Goal: Transaction & Acquisition: Book appointment/travel/reservation

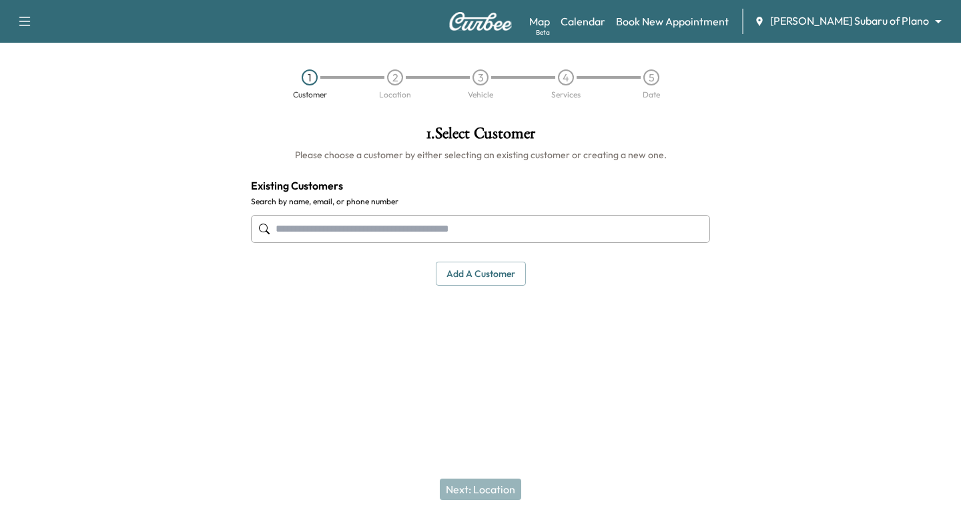
click at [344, 230] on input "text" at bounding box center [480, 229] width 459 height 28
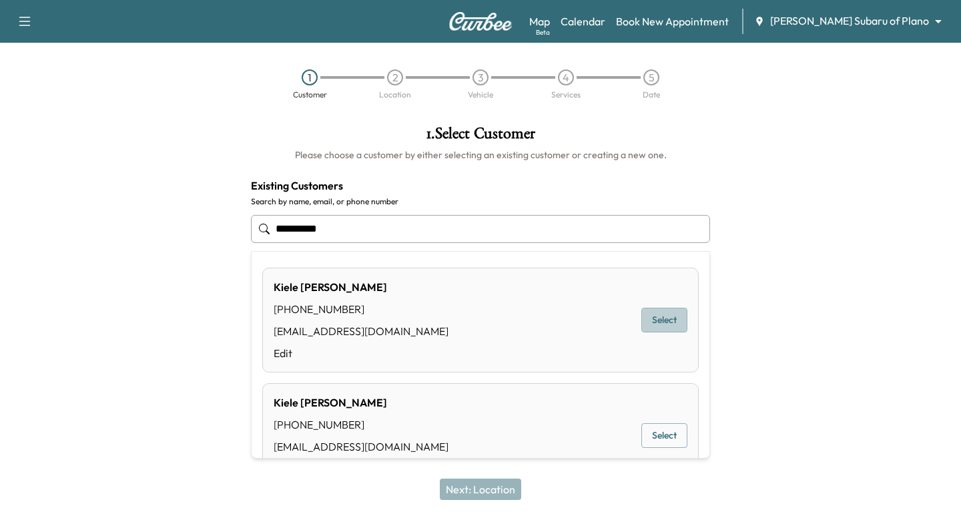
click at [650, 328] on button "Select" at bounding box center [664, 320] width 46 height 25
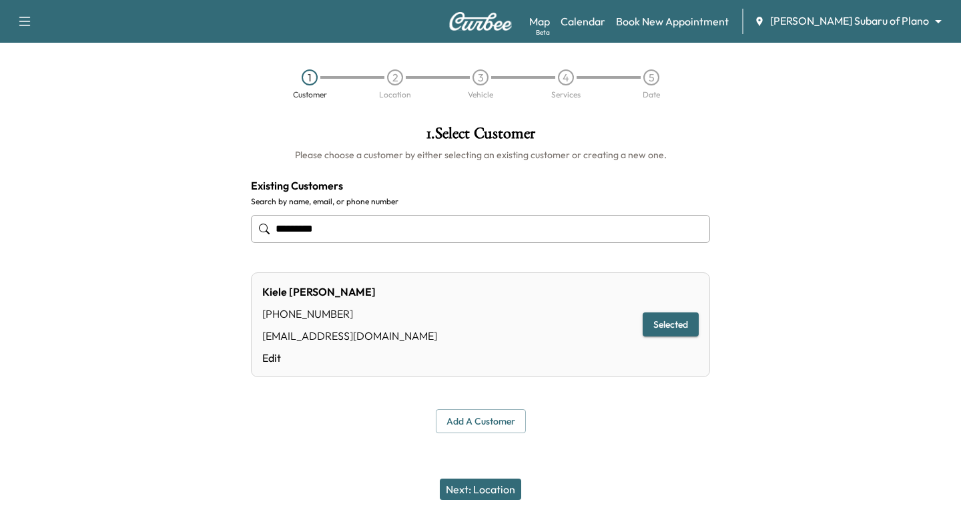
type input "*********"
click at [500, 492] on button "Next: Location" at bounding box center [480, 488] width 81 height 21
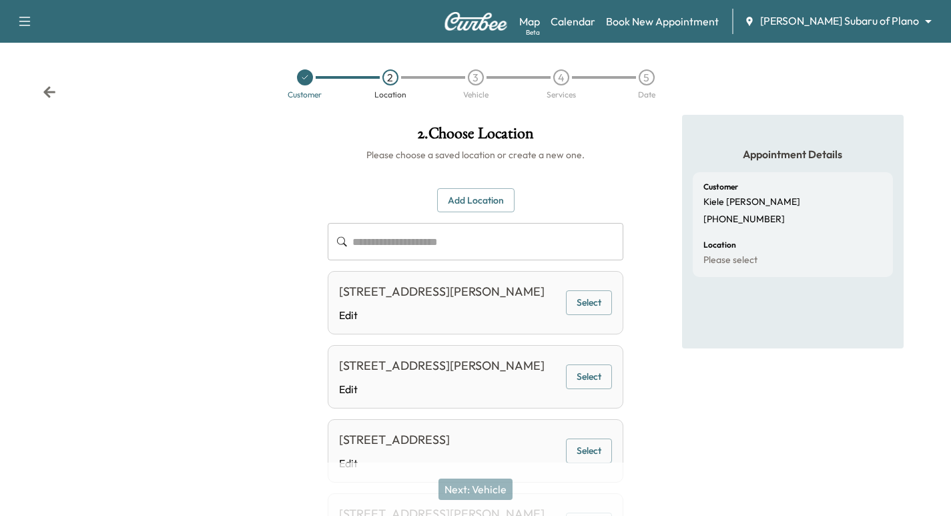
click at [606, 314] on button "Select" at bounding box center [589, 302] width 46 height 25
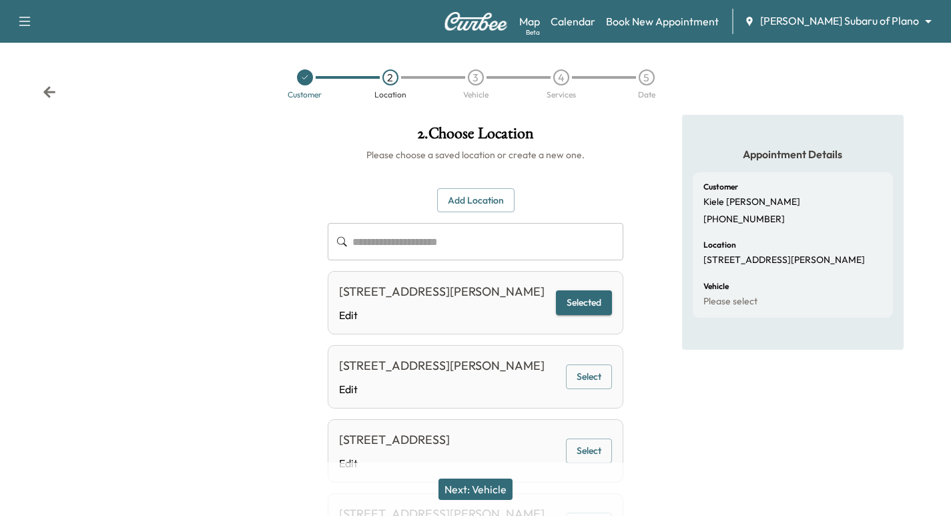
click at [476, 486] on button "Next: Vehicle" at bounding box center [475, 488] width 74 height 21
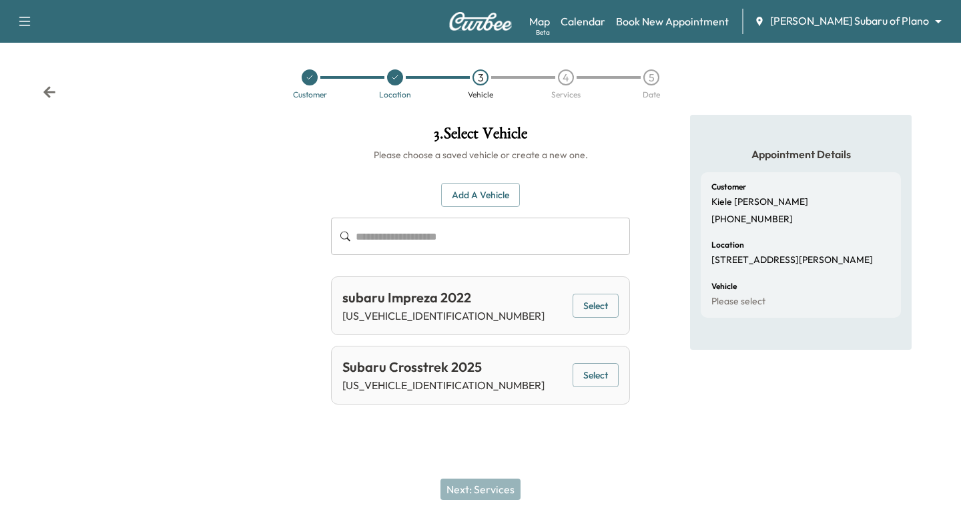
click at [584, 385] on button "Select" at bounding box center [596, 375] width 46 height 25
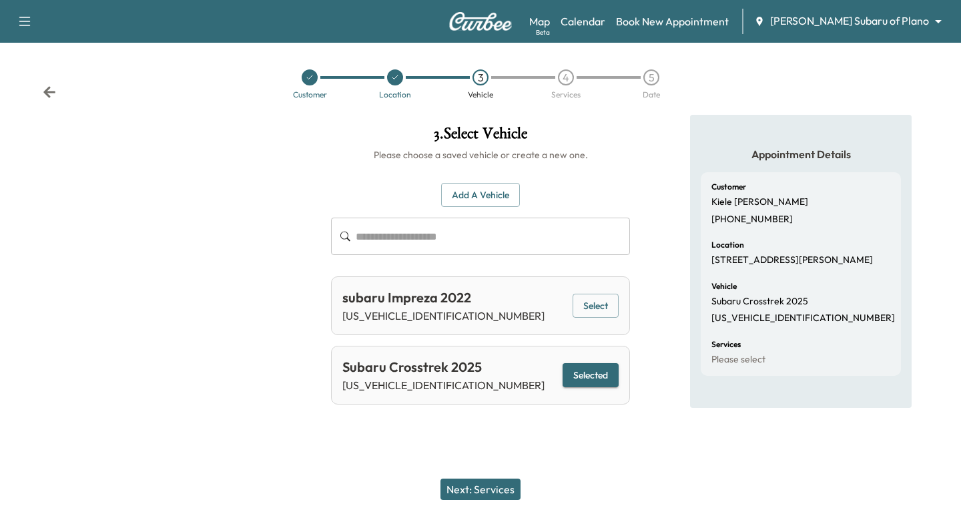
click at [474, 486] on button "Next: Services" at bounding box center [480, 488] width 80 height 21
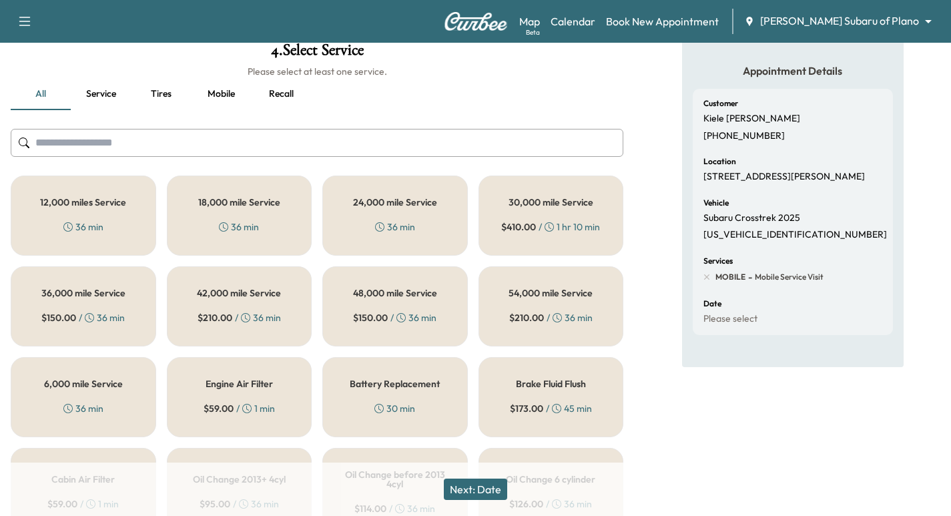
scroll to position [133, 0]
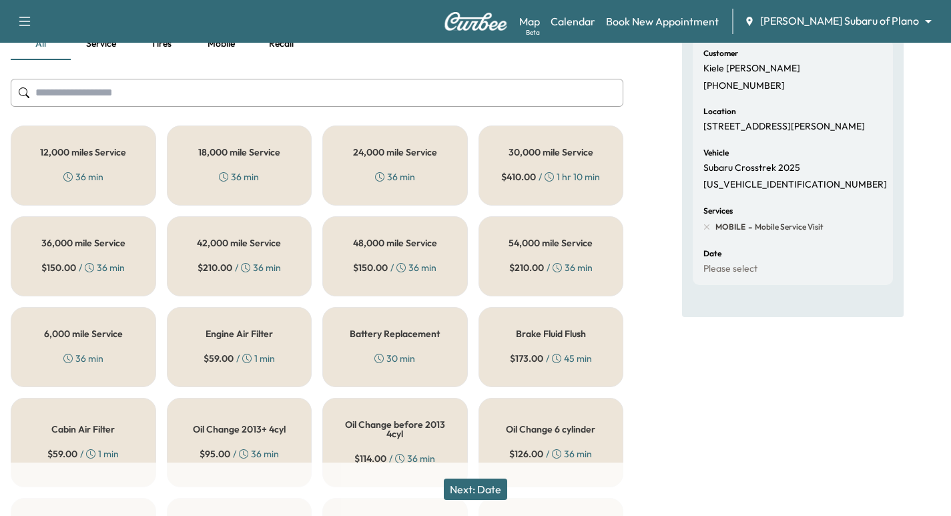
drag, startPoint x: 122, startPoint y: 350, endPoint x: 130, endPoint y: 351, distance: 8.0
click at [125, 351] on div "6,000 mile Service 36 min" at bounding box center [83, 347] width 145 height 80
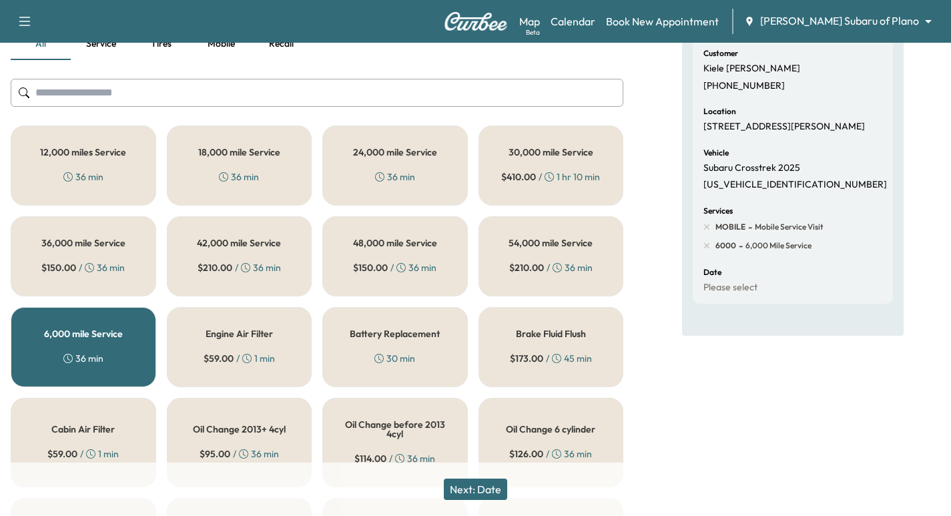
click at [474, 492] on button "Next: Date" at bounding box center [475, 488] width 63 height 21
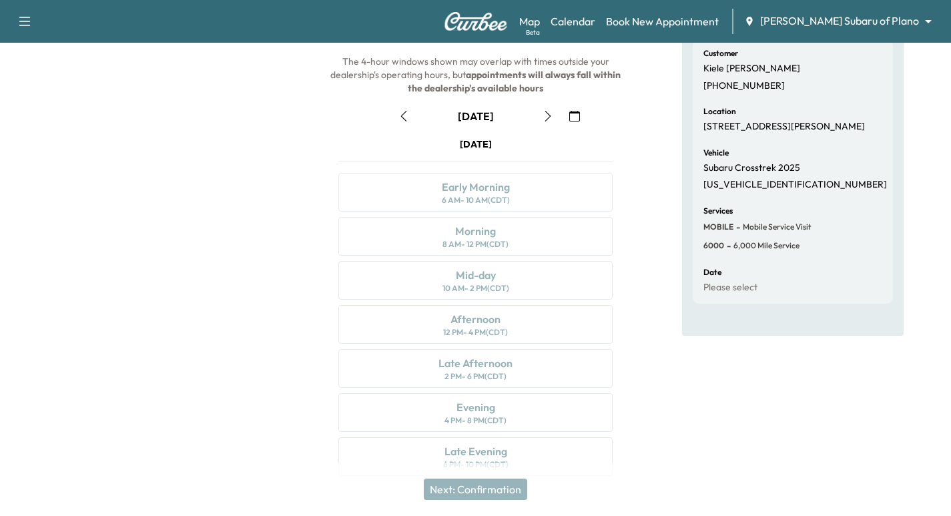
click at [755, 191] on p "[US_VEHICLE_IDENTIFICATION_NUMBER]" at bounding box center [794, 185] width 183 height 12
copy p "[US_VEHICLE_IDENTIFICATION_NUMBER]"
click at [566, 122] on button "button" at bounding box center [574, 115] width 23 height 21
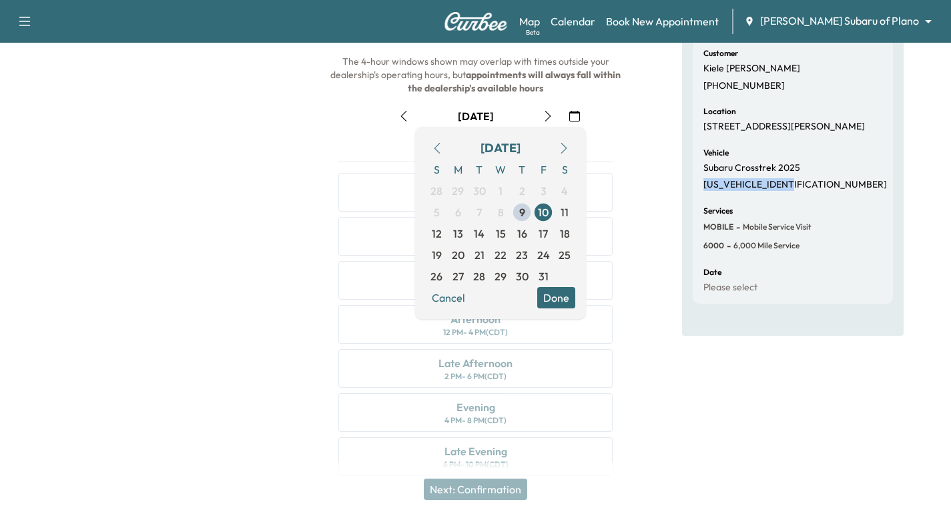
click at [561, 153] on button "button" at bounding box center [563, 147] width 23 height 21
click at [505, 231] on span "12" at bounding box center [501, 234] width 10 height 16
